Goal: Task Accomplishment & Management: Manage account settings

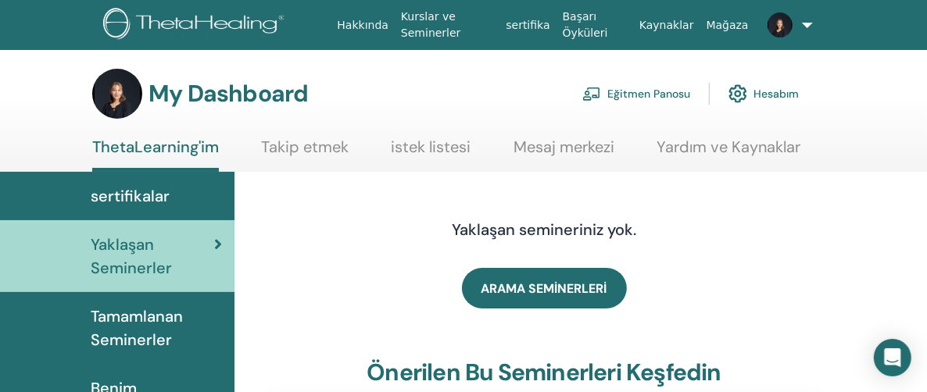
click at [634, 91] on link "Eğitmen Panosu" at bounding box center [636, 94] width 108 height 34
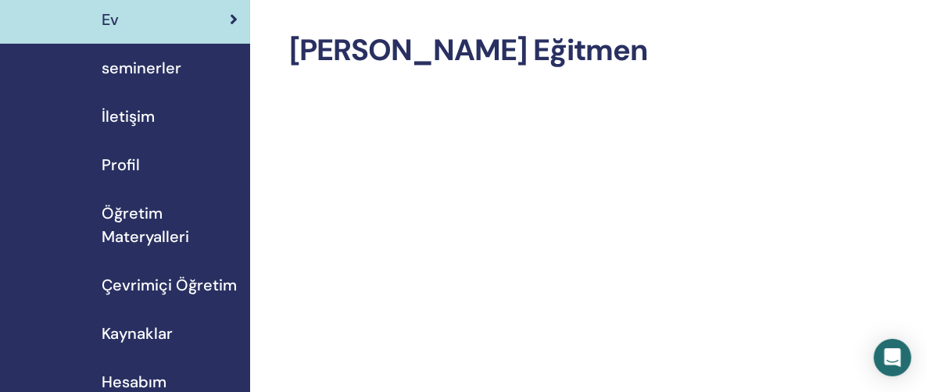
scroll to position [78, 0]
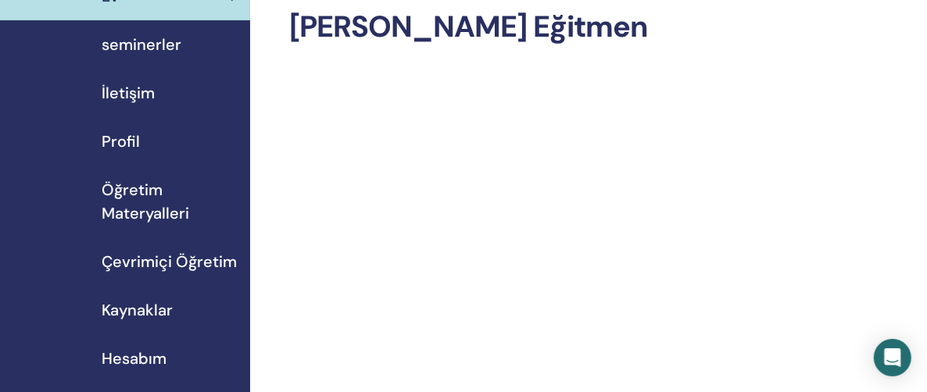
click at [141, 42] on span "seminerler" at bounding box center [142, 44] width 80 height 23
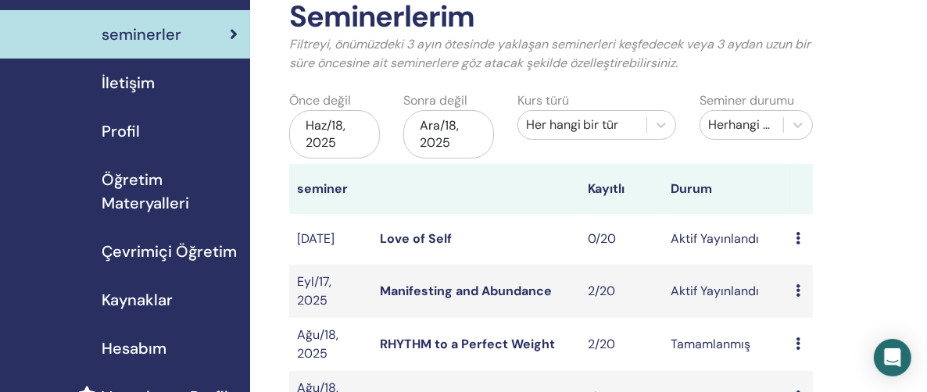
scroll to position [156, 0]
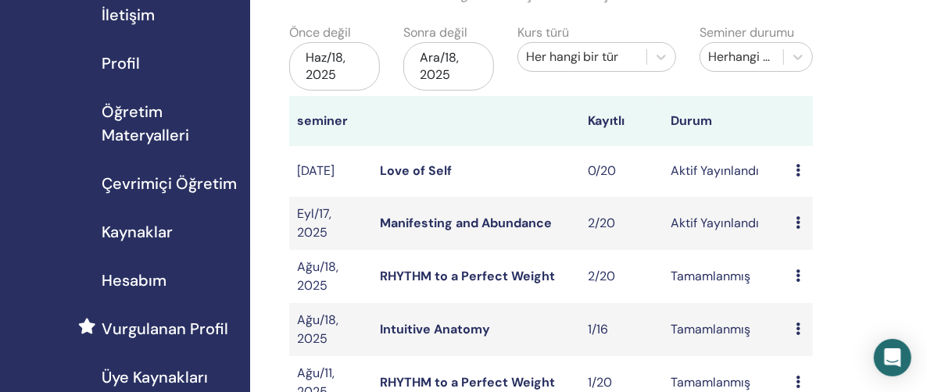
click at [798, 224] on icon at bounding box center [798, 223] width 5 height 13
click at [808, 281] on link "katılımcılar" at bounding box center [814, 283] width 63 height 16
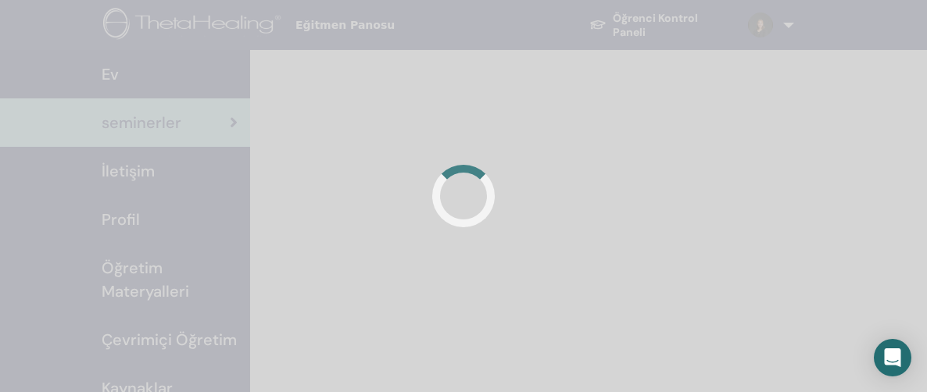
scroll to position [156, 0]
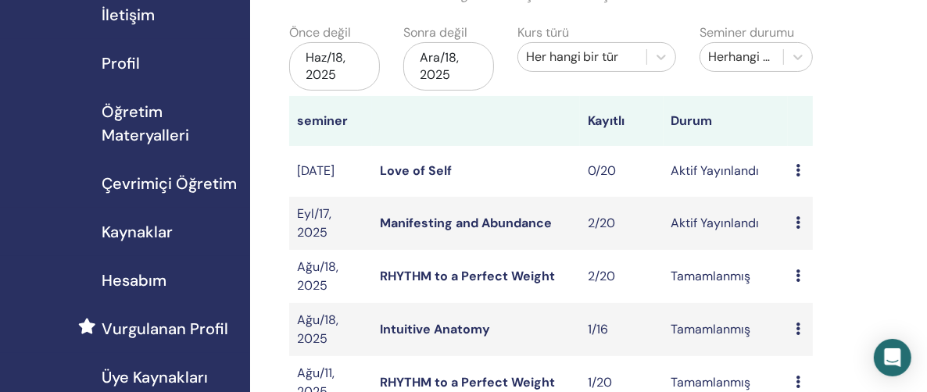
click at [797, 223] on icon at bounding box center [798, 223] width 5 height 13
click at [820, 281] on link "katılımcılar" at bounding box center [813, 282] width 63 height 16
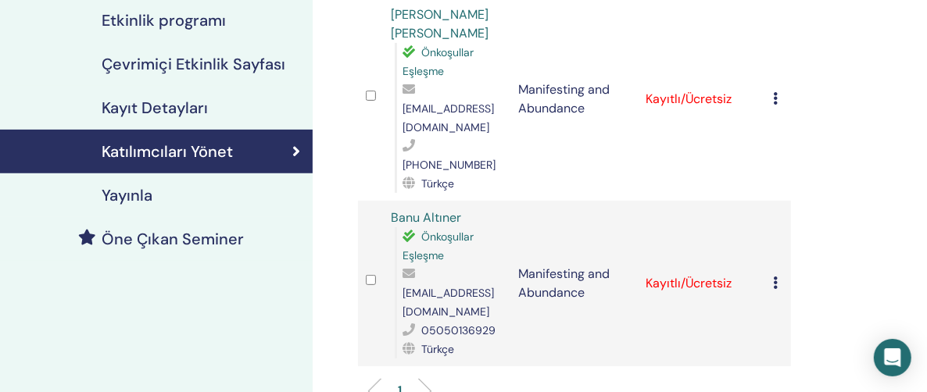
scroll to position [235, 0]
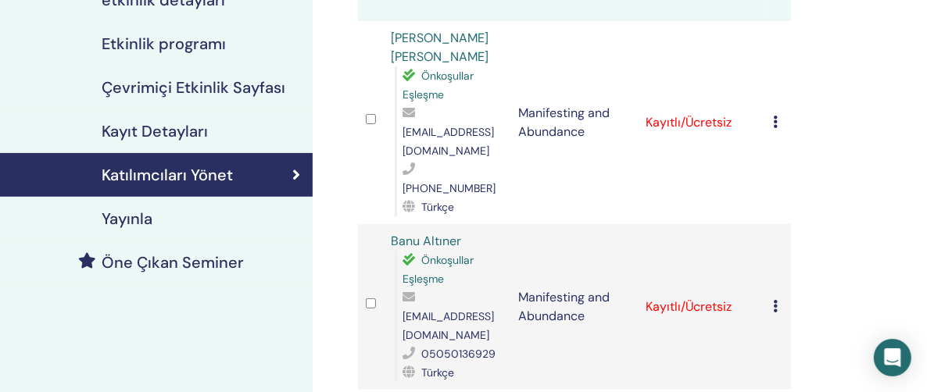
click at [776, 116] on icon at bounding box center [775, 122] width 5 height 13
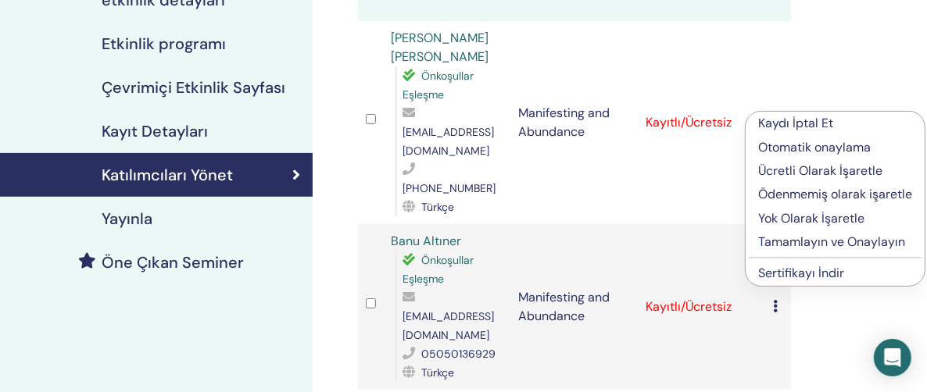
click at [808, 242] on p "Tamamlayın ve Onaylayın" at bounding box center [835, 242] width 154 height 19
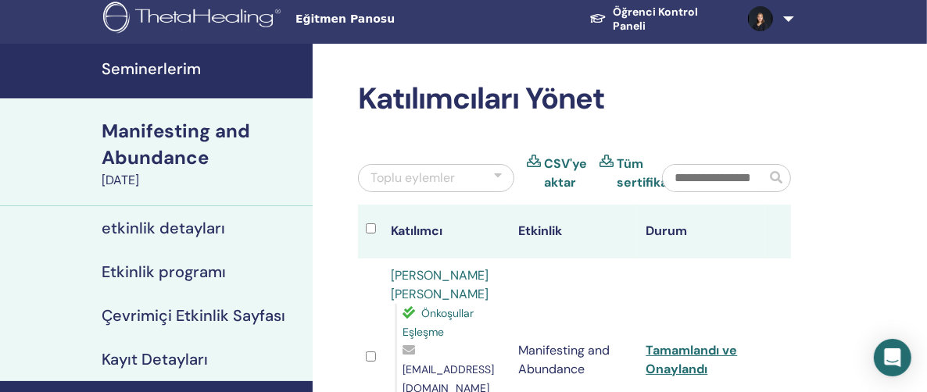
scroll to position [319, 0]
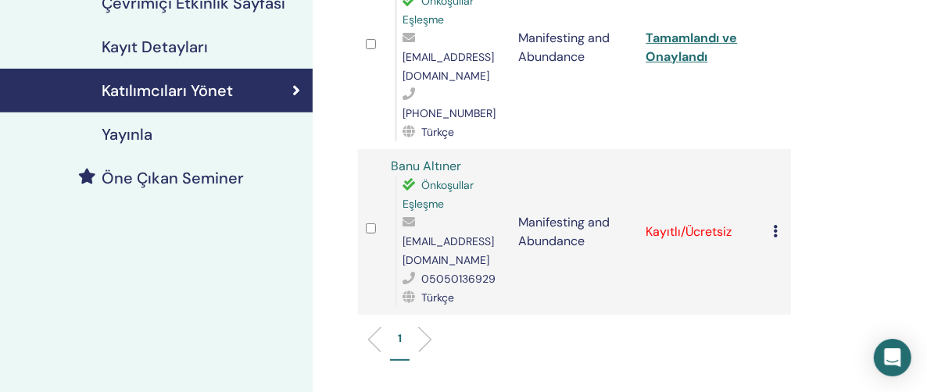
click at [774, 225] on icon at bounding box center [775, 231] width 5 height 13
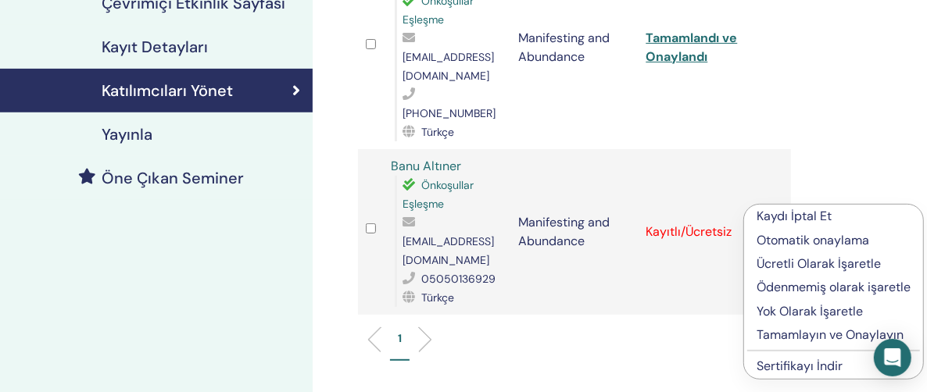
click at [800, 332] on p "Tamamlayın ve Onaylayın" at bounding box center [834, 335] width 154 height 19
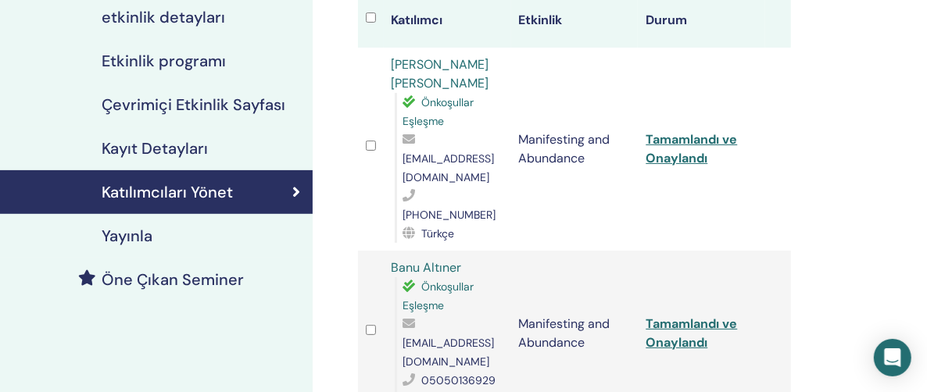
scroll to position [319, 0]
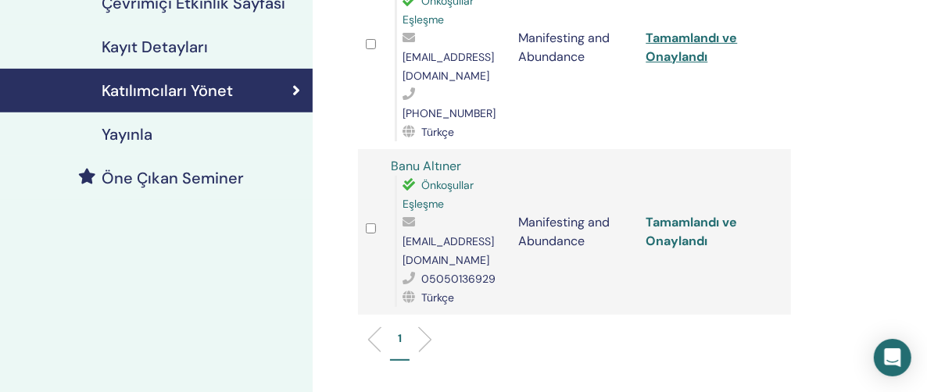
click at [683, 214] on link "Tamamlandı ve Onaylandı" at bounding box center [691, 231] width 91 height 35
click at [704, 31] on link "Tamamlandı ve Onaylandı" at bounding box center [691, 47] width 91 height 35
